Goal: Task Accomplishment & Management: Manage account settings

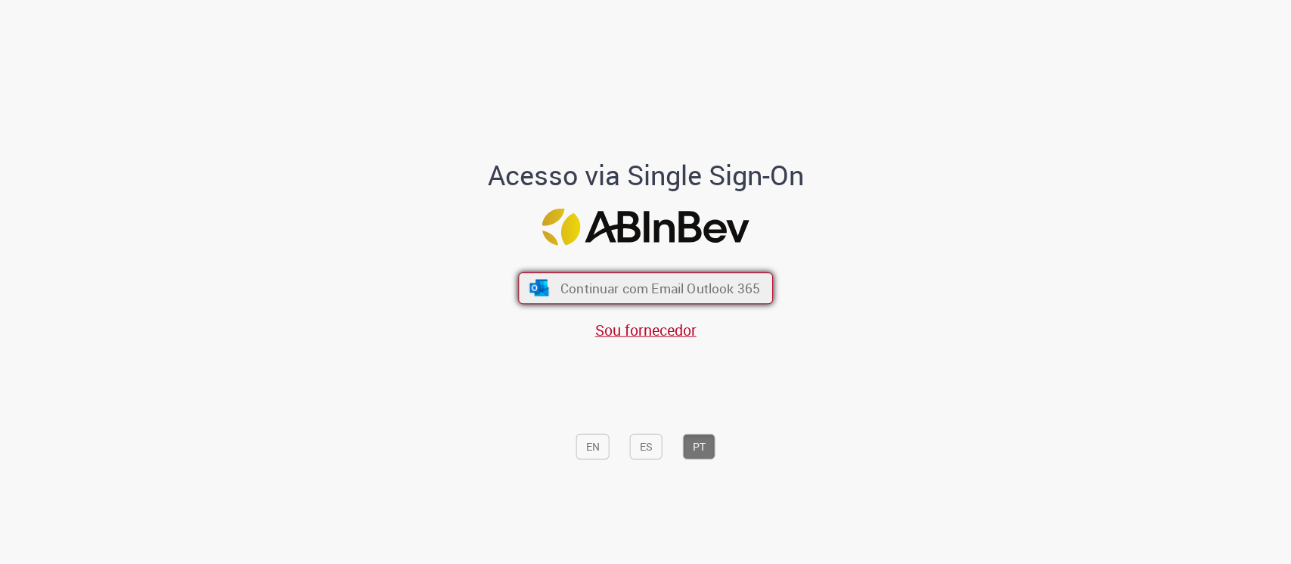
click at [642, 294] on span "Continuar com Email Outlook 365" at bounding box center [661, 287] width 200 height 17
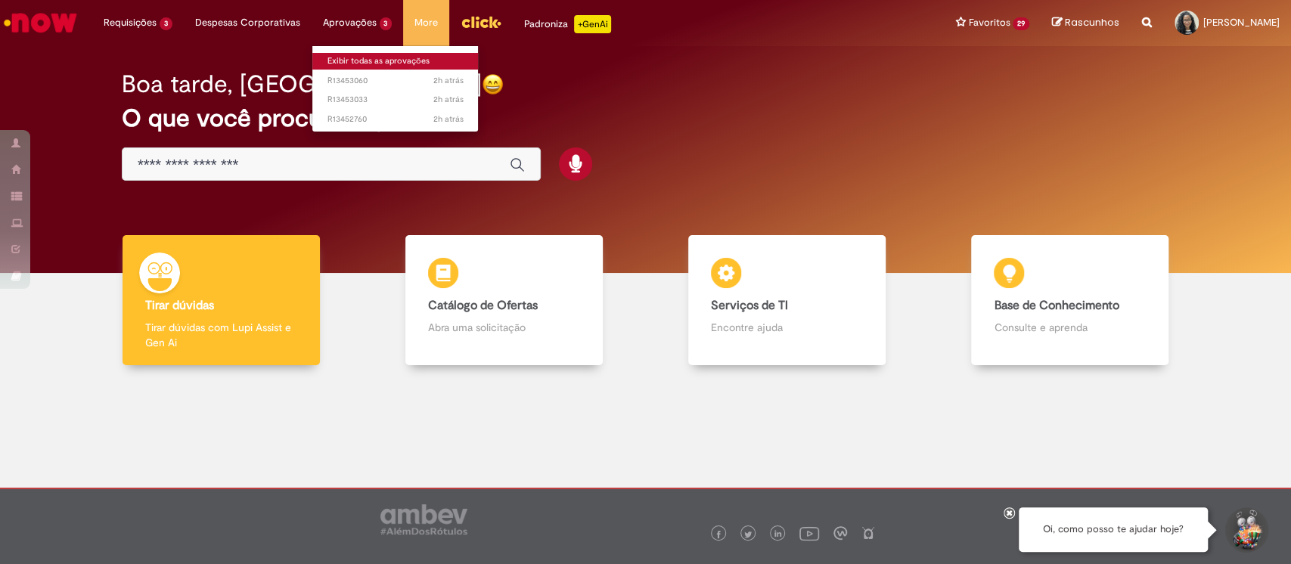
click at [375, 58] on link "Exibir todas as aprovações" at bounding box center [395, 61] width 166 height 17
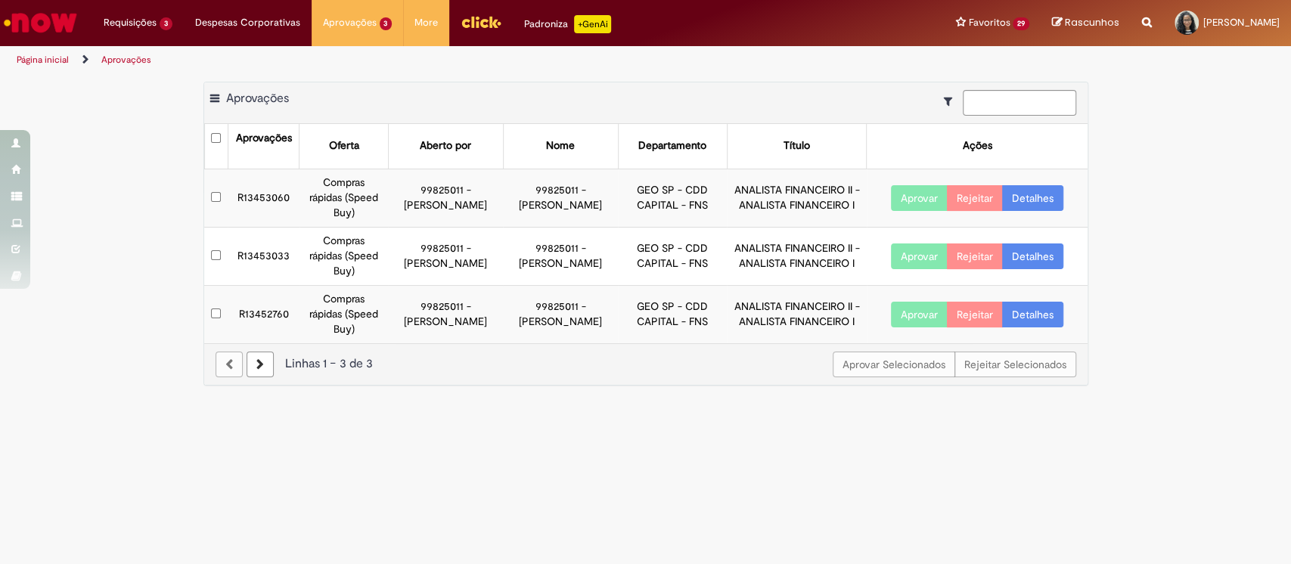
click at [915, 195] on button "Aprovar" at bounding box center [919, 198] width 57 height 26
click at [902, 261] on button "Aprovar" at bounding box center [919, 257] width 57 height 26
click at [913, 310] on button "Aprovar" at bounding box center [919, 315] width 57 height 26
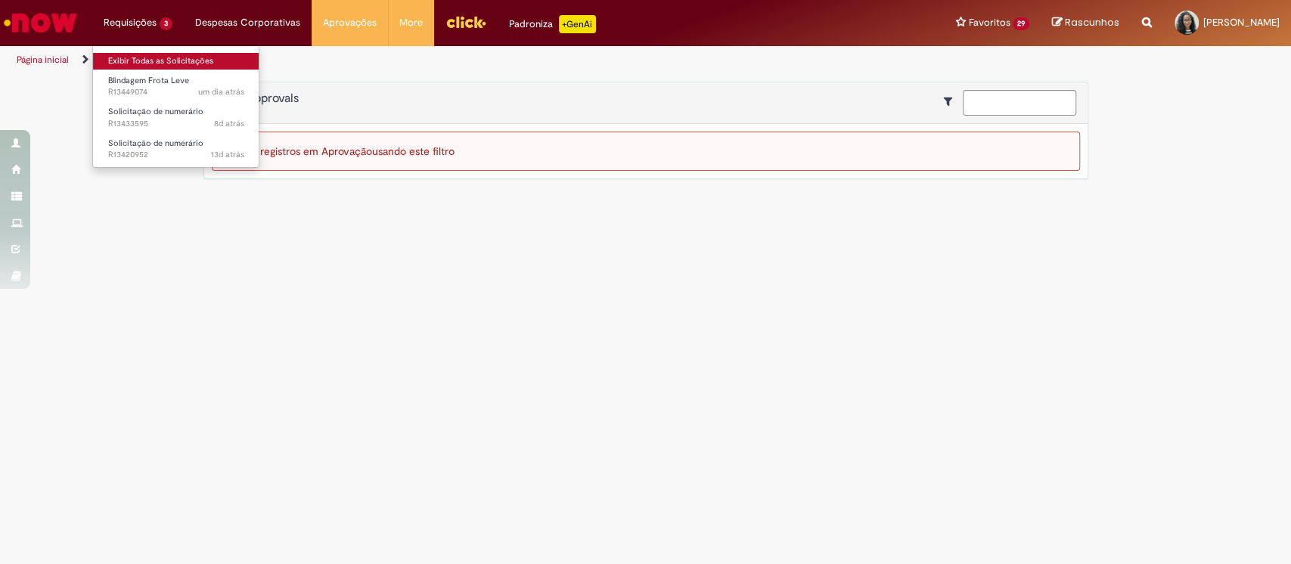
click at [156, 53] on link "Exibir Todas as Solicitações" at bounding box center [176, 61] width 166 height 17
